Goal: Navigation & Orientation: Understand site structure

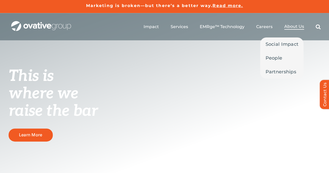
click at [293, 26] on span "About Us" at bounding box center [294, 26] width 20 height 5
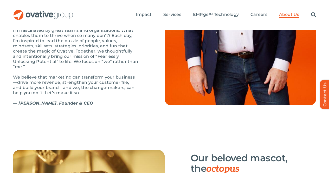
scroll to position [515, 0]
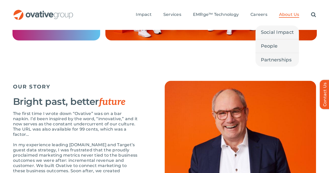
click at [293, 12] on link "About Us" at bounding box center [289, 15] width 20 height 6
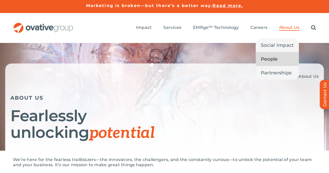
click at [271, 55] on span "People" at bounding box center [269, 58] width 17 height 7
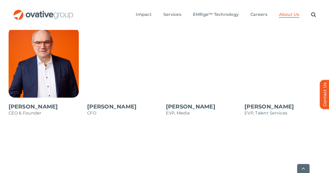
scroll to position [546, 0]
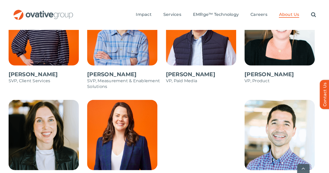
scroll to position [736, 0]
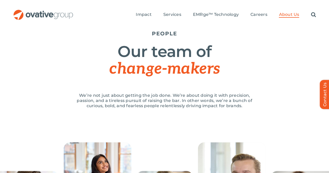
scroll to position [0, 0]
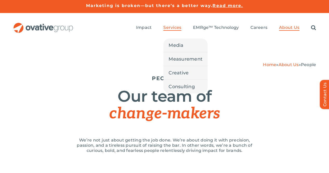
click at [176, 25] on span "Services" at bounding box center [172, 27] width 18 height 5
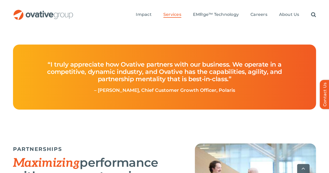
scroll to position [1223, 0]
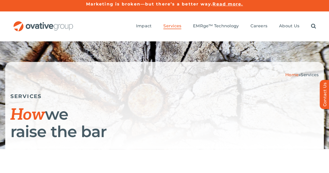
scroll to position [0, 0]
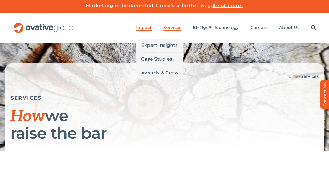
click at [151, 25] on span "Impact" at bounding box center [144, 27] width 16 height 5
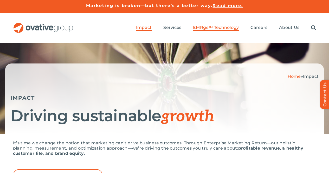
click at [227, 25] on span "EMRge™ Technology" at bounding box center [216, 27] width 46 height 5
